Goal: Check status

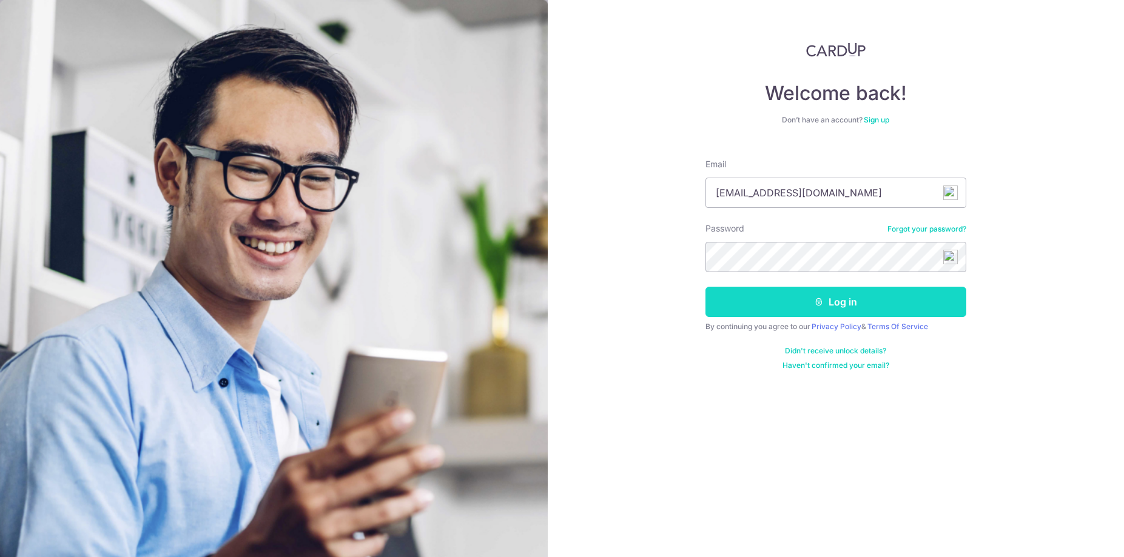
click at [832, 297] on button "Log in" at bounding box center [835, 302] width 261 height 30
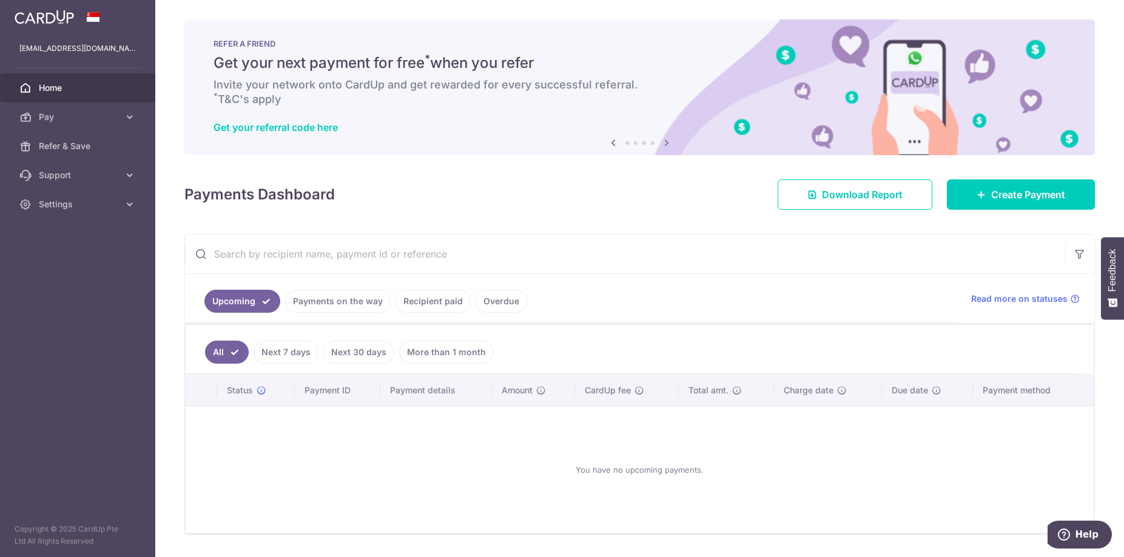
click at [435, 304] on link "Recipient paid" at bounding box center [432, 301] width 75 height 23
